Goal: Task Accomplishment & Management: Complete application form

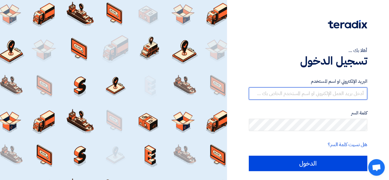
click at [339, 89] on input "text" at bounding box center [308, 93] width 118 height 12
type input "[PERSON_NAME][EMAIL_ADDRESS][DOMAIN_NAME]"
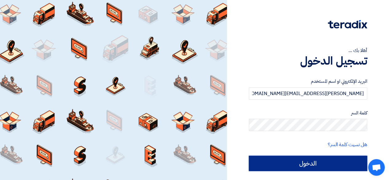
click at [308, 169] on input "الدخول" at bounding box center [308, 163] width 118 height 15
type input "Sign in"
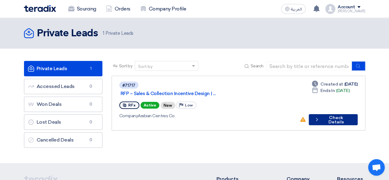
click at [346, 114] on button "Check details Check Details" at bounding box center [333, 119] width 49 height 11
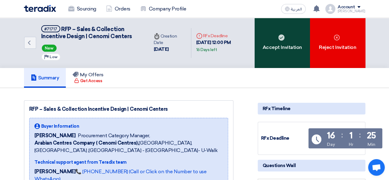
click at [272, 36] on div "Accept Invitation" at bounding box center [282, 43] width 55 height 50
